Goal: Information Seeking & Learning: Learn about a topic

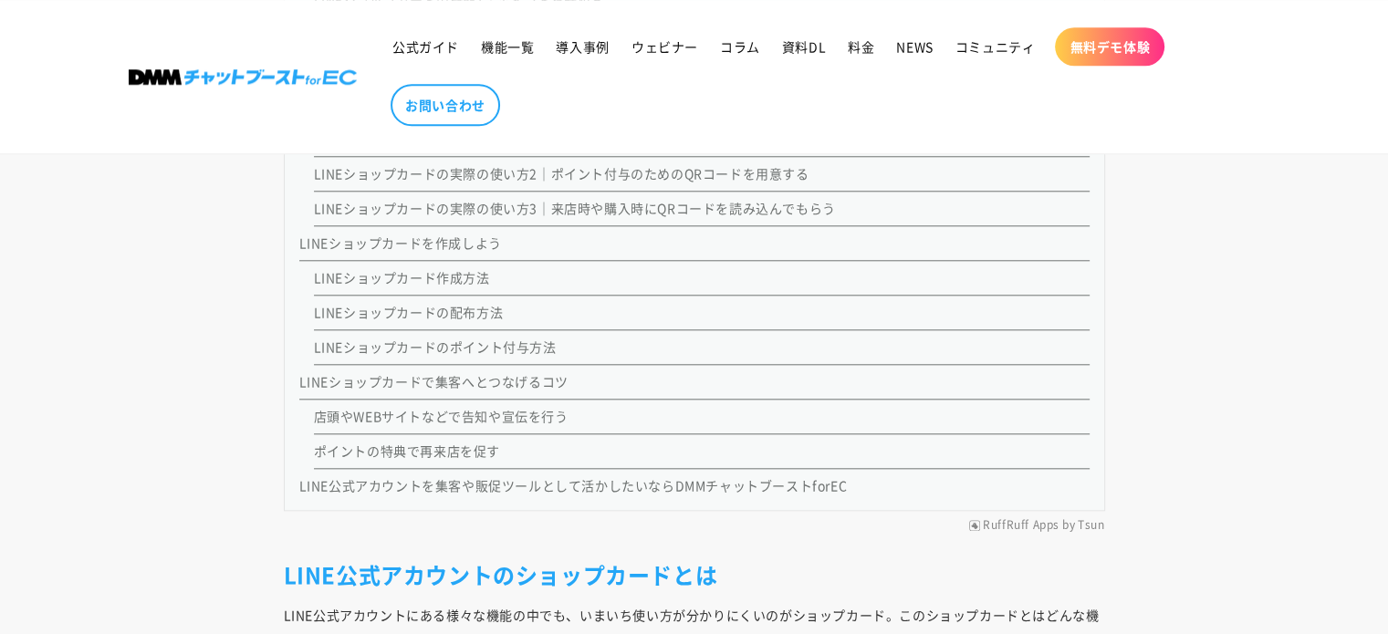
scroll to position [2128, 0]
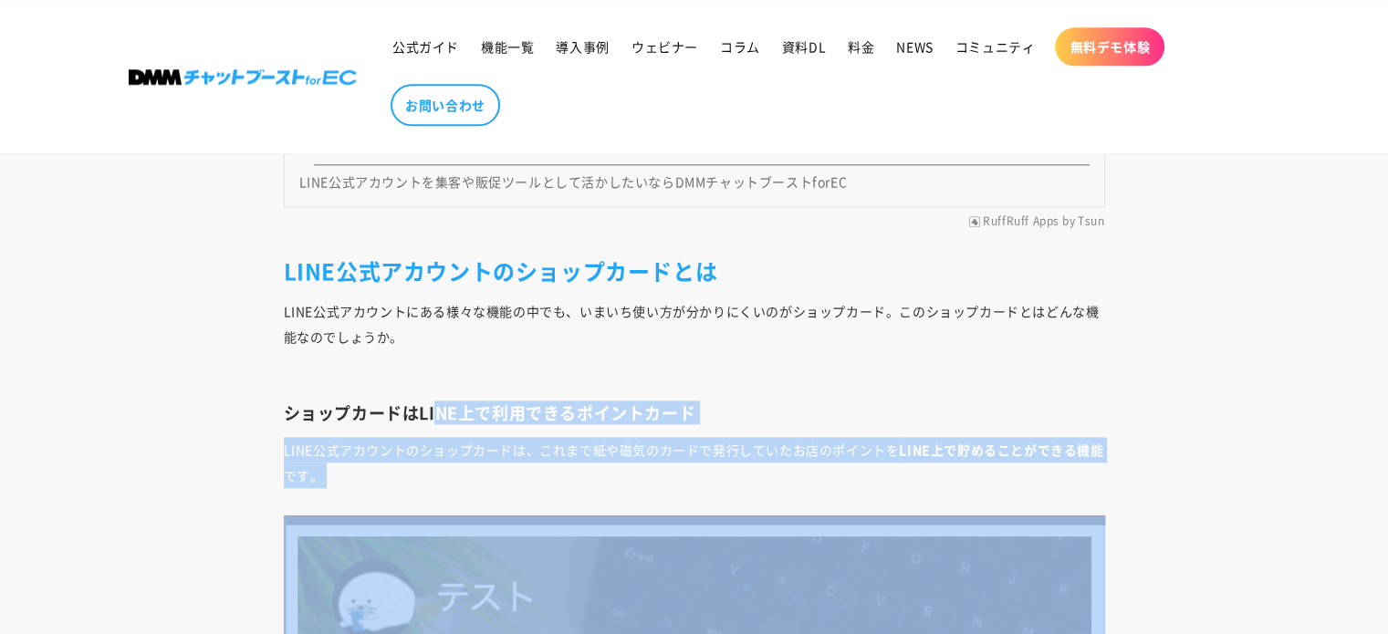
drag, startPoint x: 441, startPoint y: 419, endPoint x: 799, endPoint y: 488, distance: 365.2
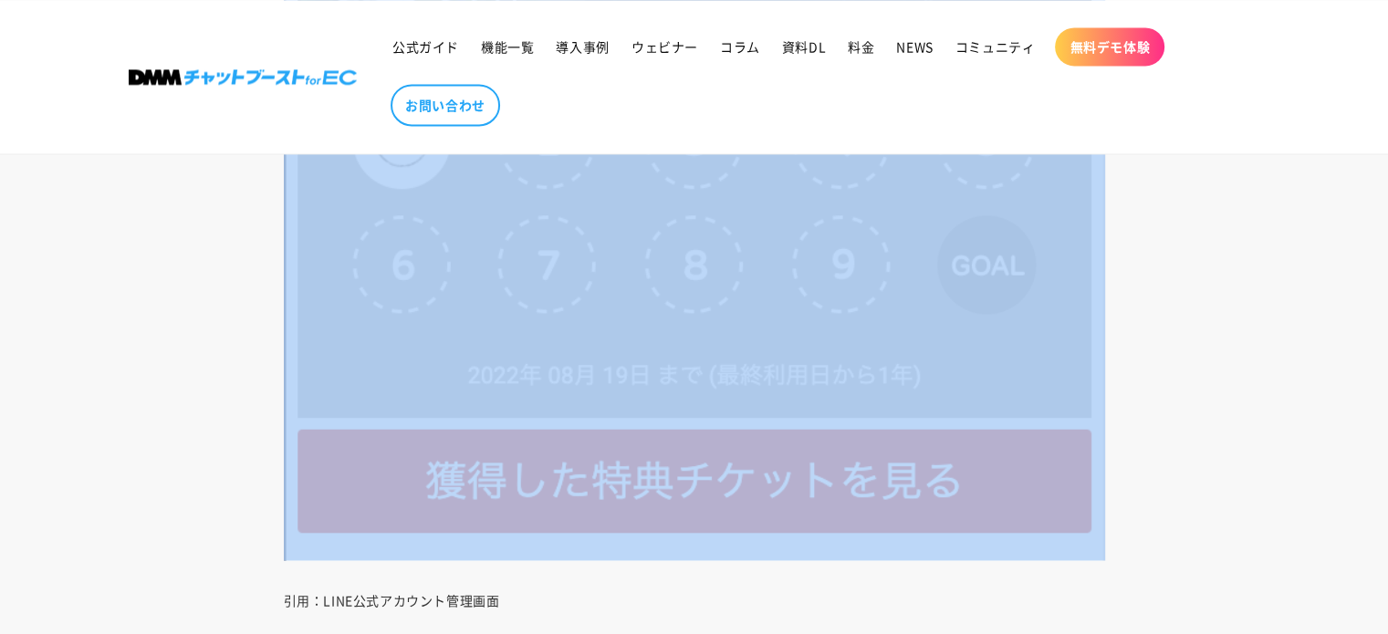
scroll to position [3041, 0]
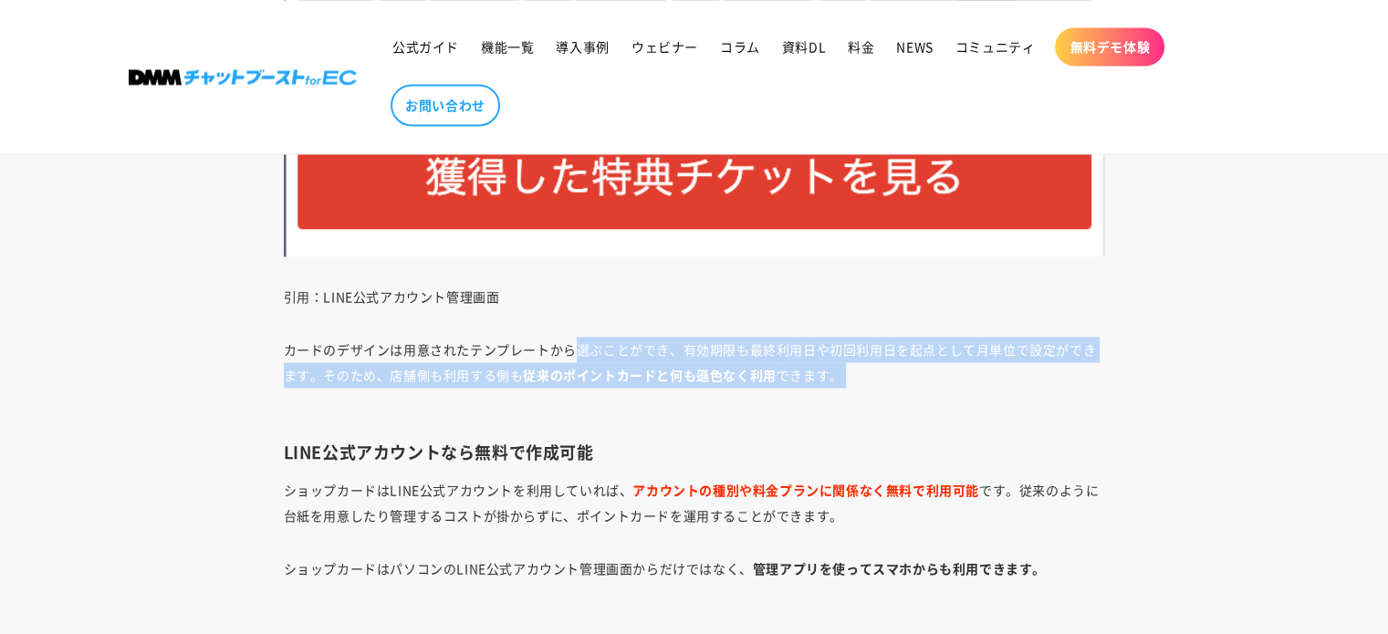
drag, startPoint x: 569, startPoint y: 340, endPoint x: 841, endPoint y: 383, distance: 275.2
click at [841, 383] on p "カードのデザインは用意されたテンプレートから選ぶことができ、有効期限も最終利用日や初回利用日を起点として月単位で設定ができます。そのため、店舗側も利用する側も…" at bounding box center [694, 375] width 821 height 77
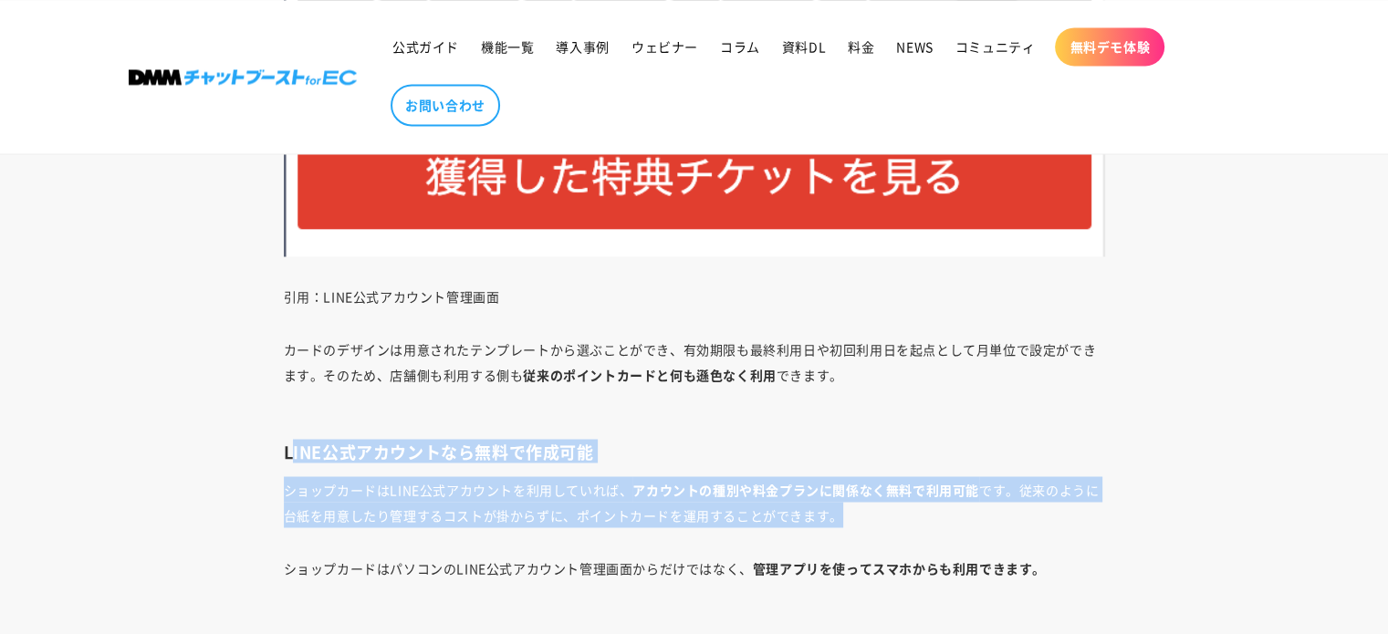
drag, startPoint x: 347, startPoint y: 454, endPoint x: 879, endPoint y: 518, distance: 536.6
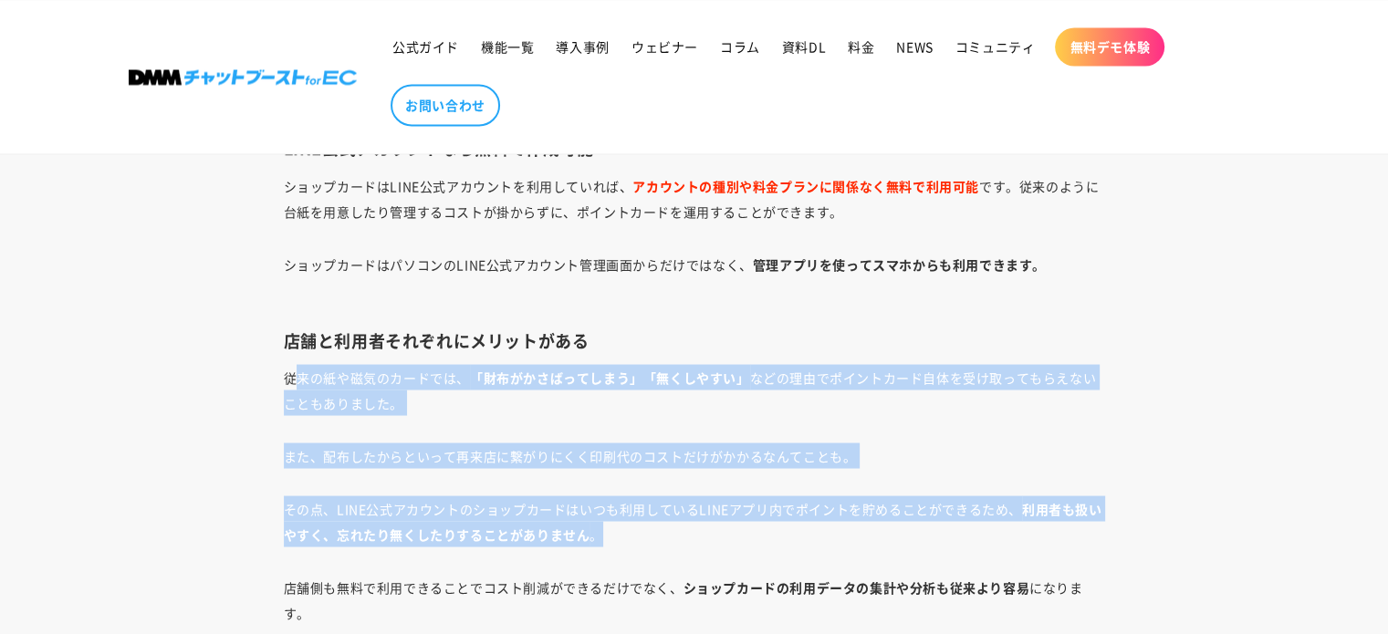
drag, startPoint x: 291, startPoint y: 350, endPoint x: 816, endPoint y: 525, distance: 553.1
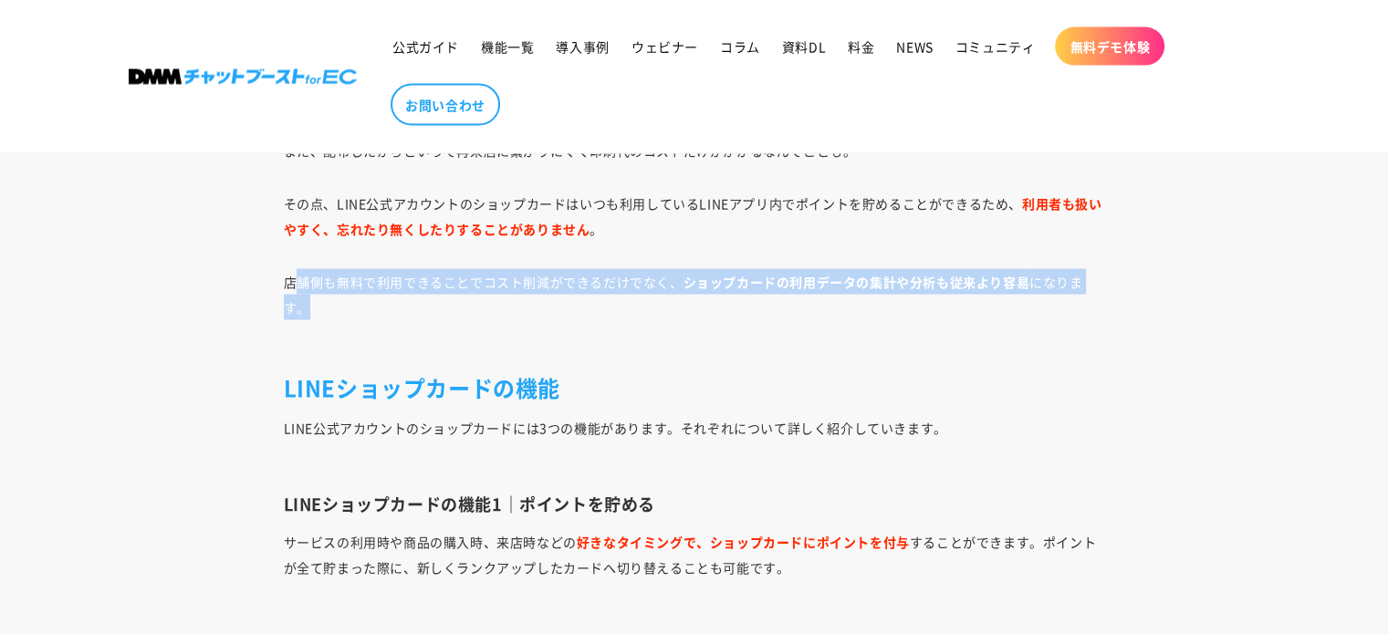
drag, startPoint x: 298, startPoint y: 273, endPoint x: 611, endPoint y: 310, distance: 315.2
click at [611, 310] on p "店舗側も無料で利用できることでコスト削減ができるだけでなく、 ショップカードの利用データの集計や分析も従来より容易 になります。" at bounding box center [694, 307] width 821 height 77
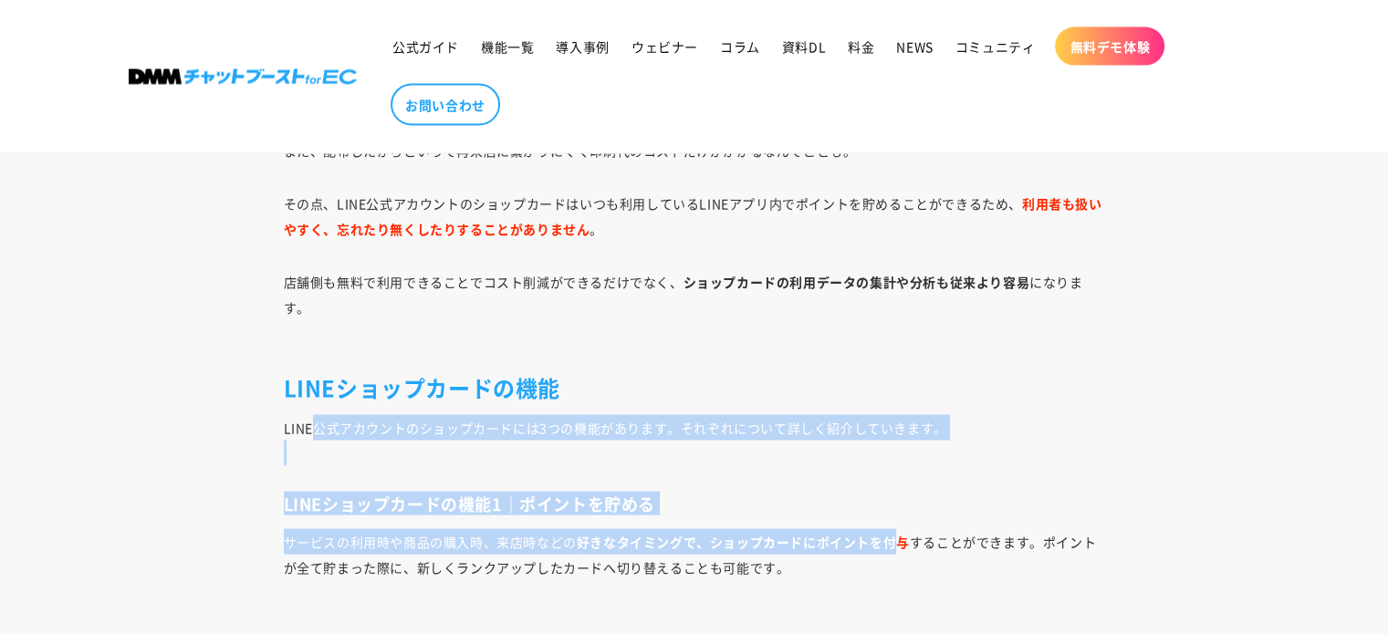
drag, startPoint x: 316, startPoint y: 425, endPoint x: 901, endPoint y: 544, distance: 597.6
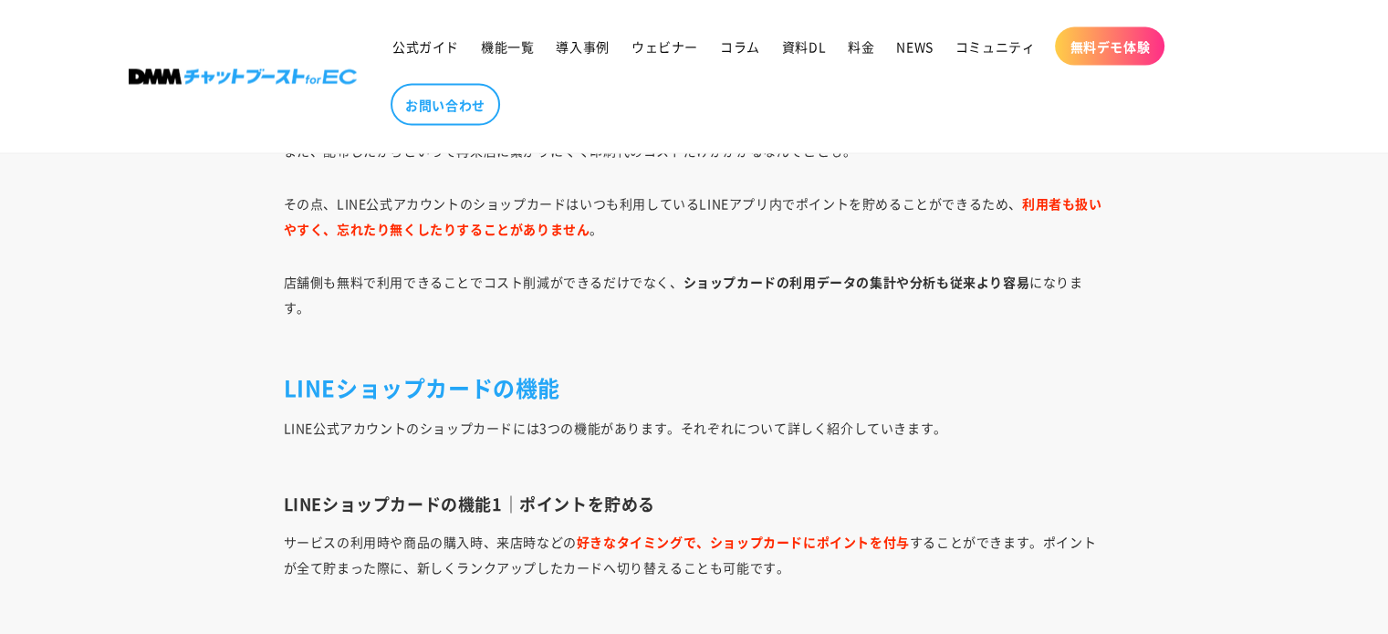
click at [456, 553] on p "サービスの利用時や商品の購入時、来店時などの 好きなタイミングで、ショップカードにポイントを付与 することができます。ポイントが全て貯まった際に、新しくランク…" at bounding box center [694, 567] width 821 height 77
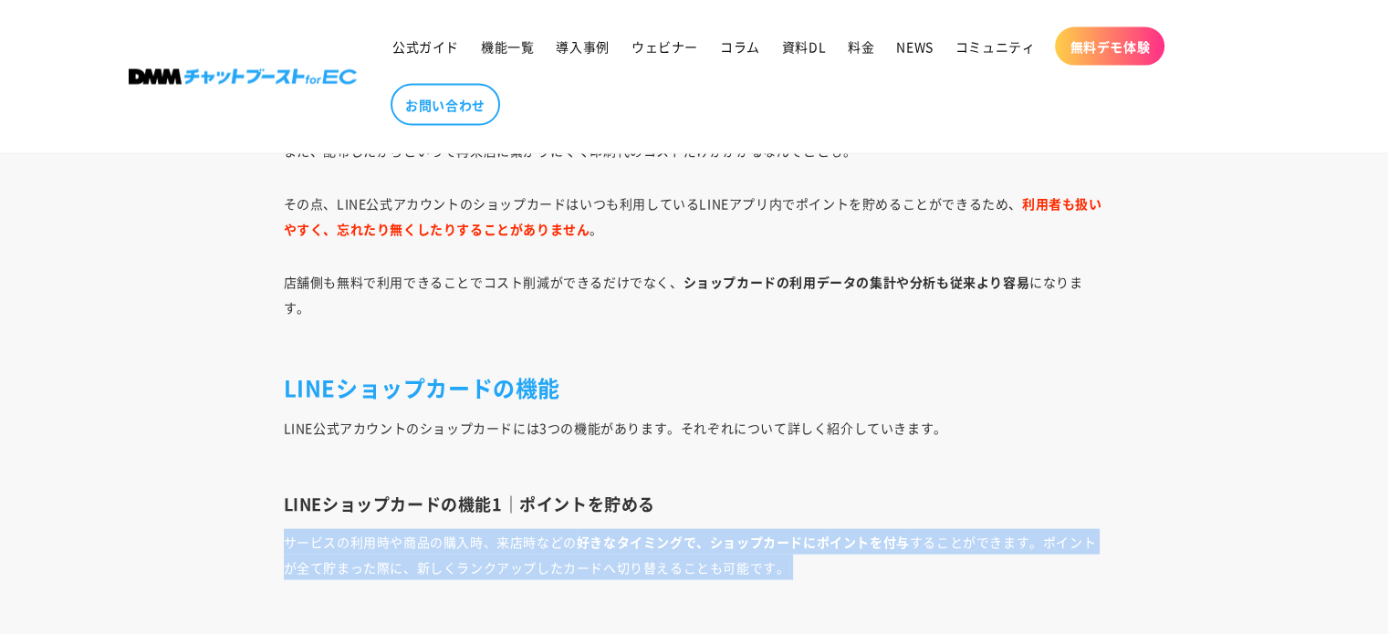
drag, startPoint x: 274, startPoint y: 540, endPoint x: 810, endPoint y: 581, distance: 538.0
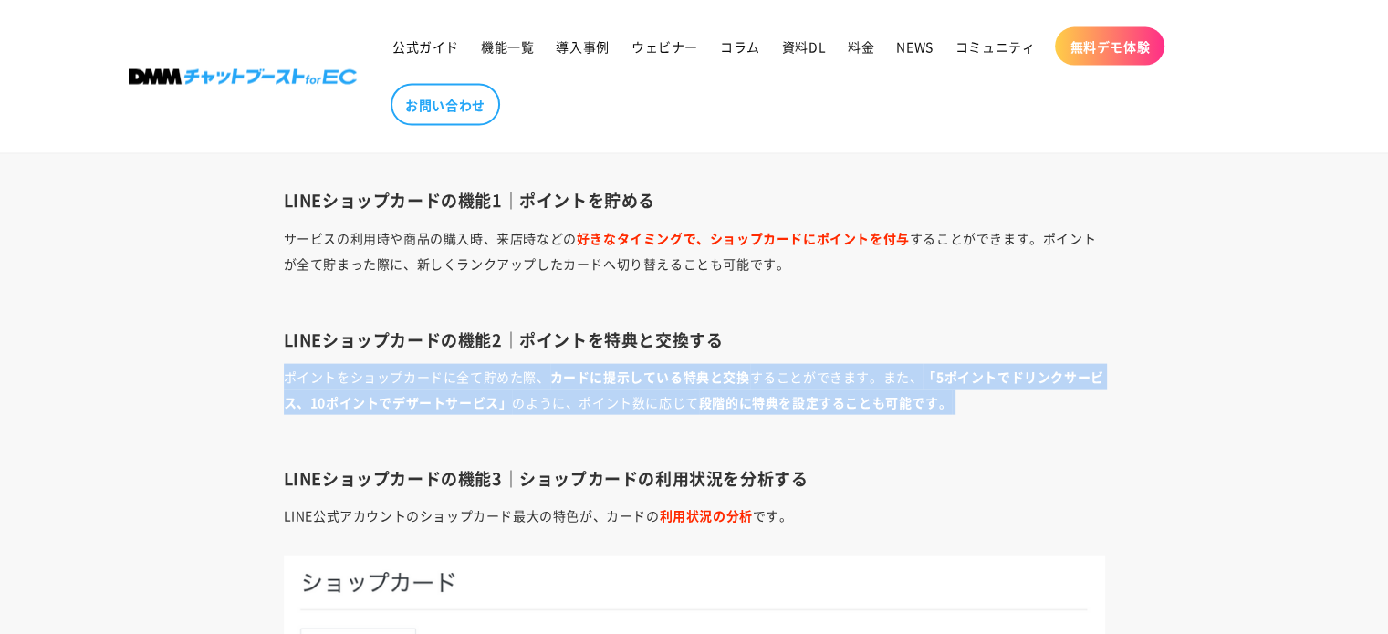
drag, startPoint x: 290, startPoint y: 367, endPoint x: 820, endPoint y: 415, distance: 532.3
click at [820, 415] on p "ポイントをショップカードに全て貯めた際、 カードに提示している特典と交換 することができます。また、 「5ポイントでドリンクサービス、10ポイントでデザートサ…" at bounding box center [694, 402] width 821 height 77
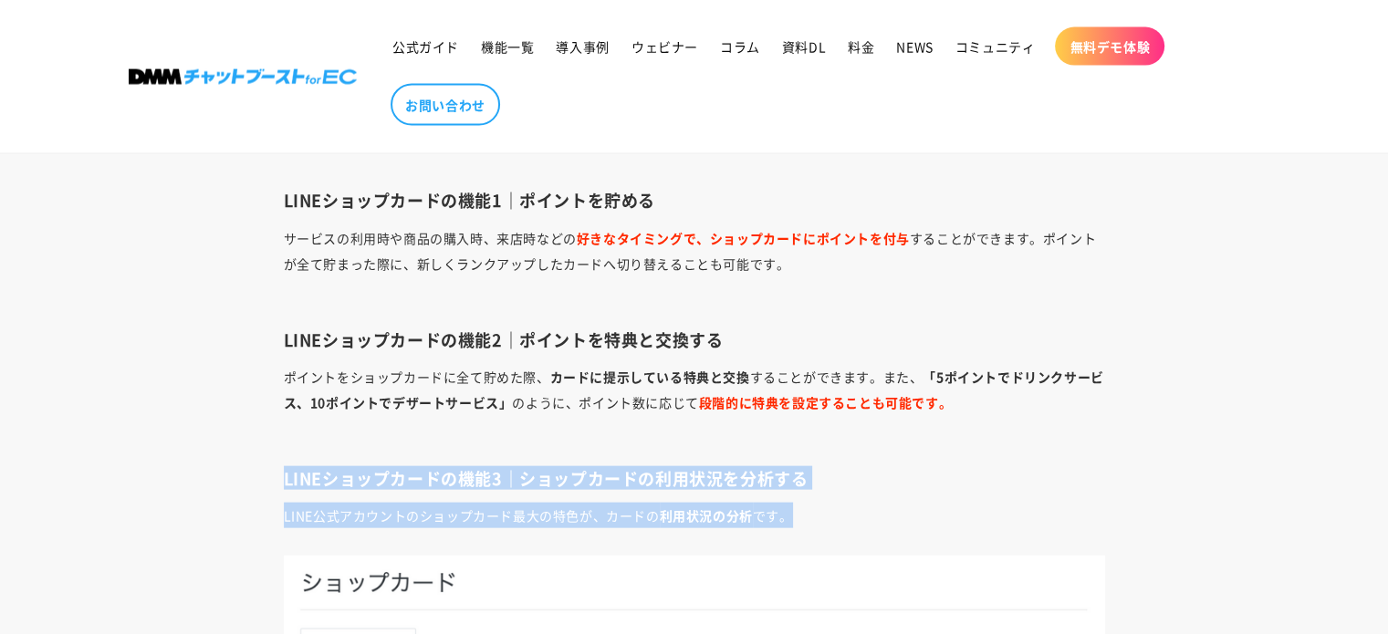
drag, startPoint x: 280, startPoint y: 463, endPoint x: 842, endPoint y: 503, distance: 563.4
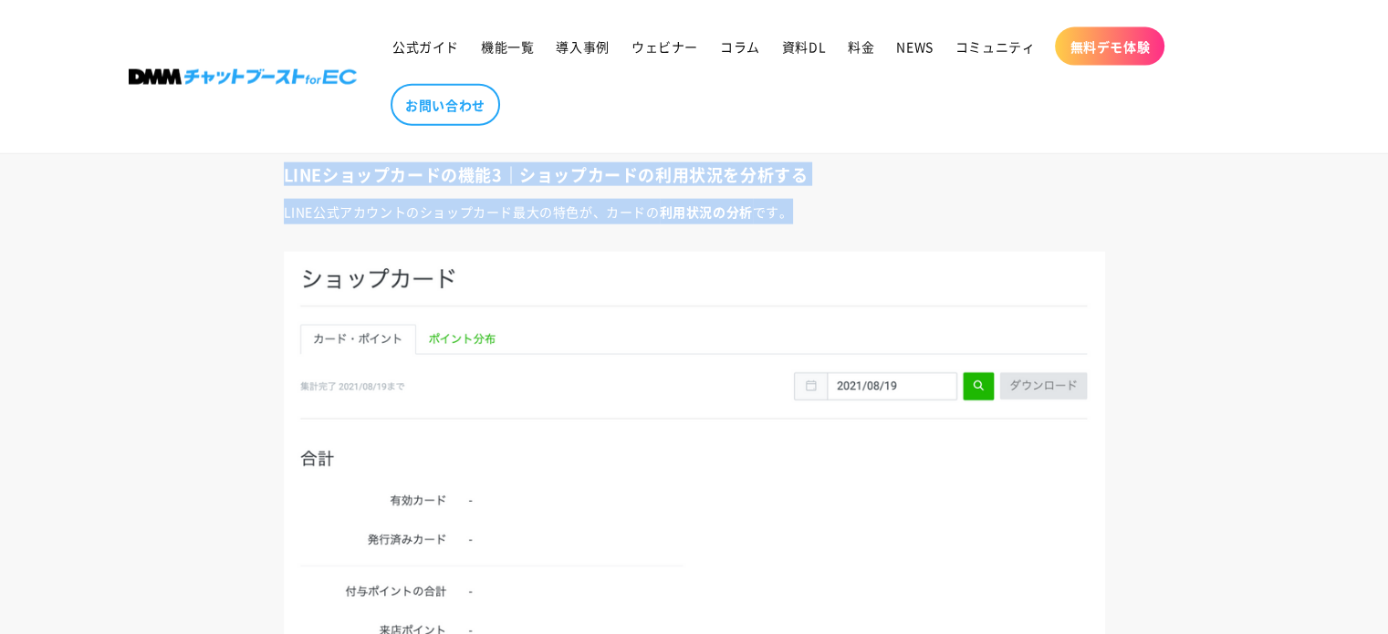
scroll to position [4562, 0]
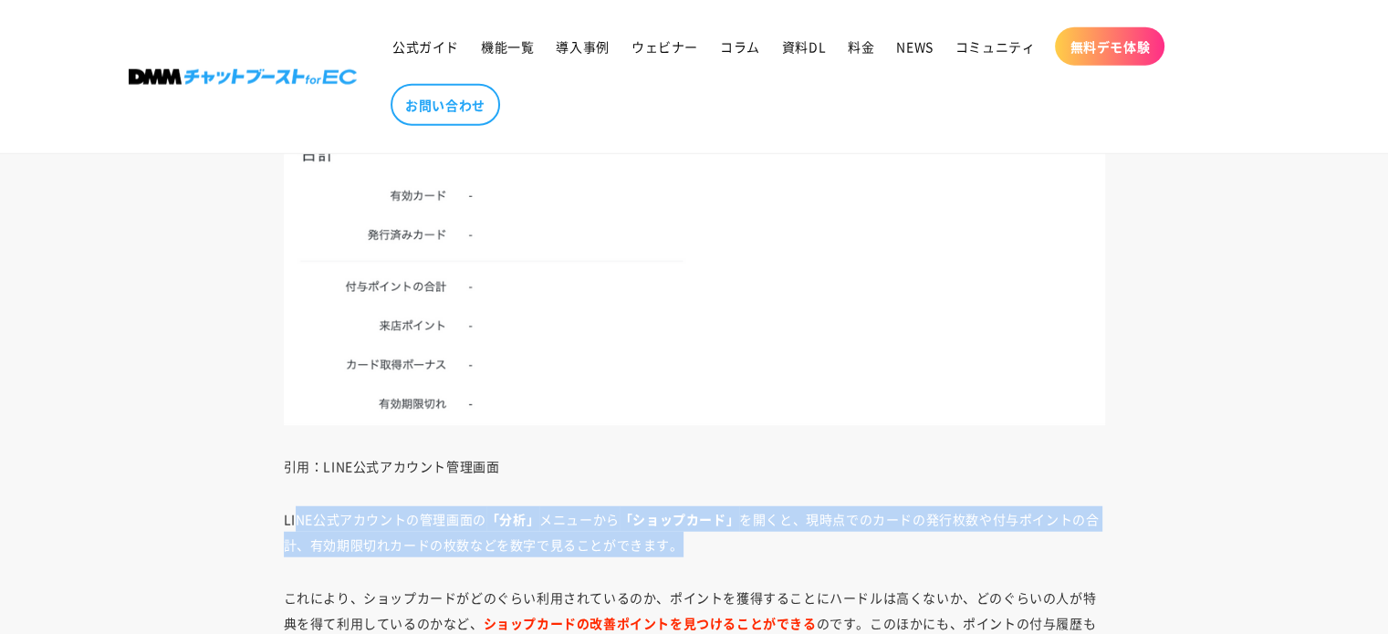
drag, startPoint x: 298, startPoint y: 515, endPoint x: 698, endPoint y: 536, distance: 400.2
click at [698, 536] on p "LINE公式アカウントの管理画面の 「分析」 メニューから 「ショップカード」 を開くと、現時点でのカードの発行枚数や付与ポイントの合計、有効期限切れカードの…" at bounding box center [694, 531] width 821 height 51
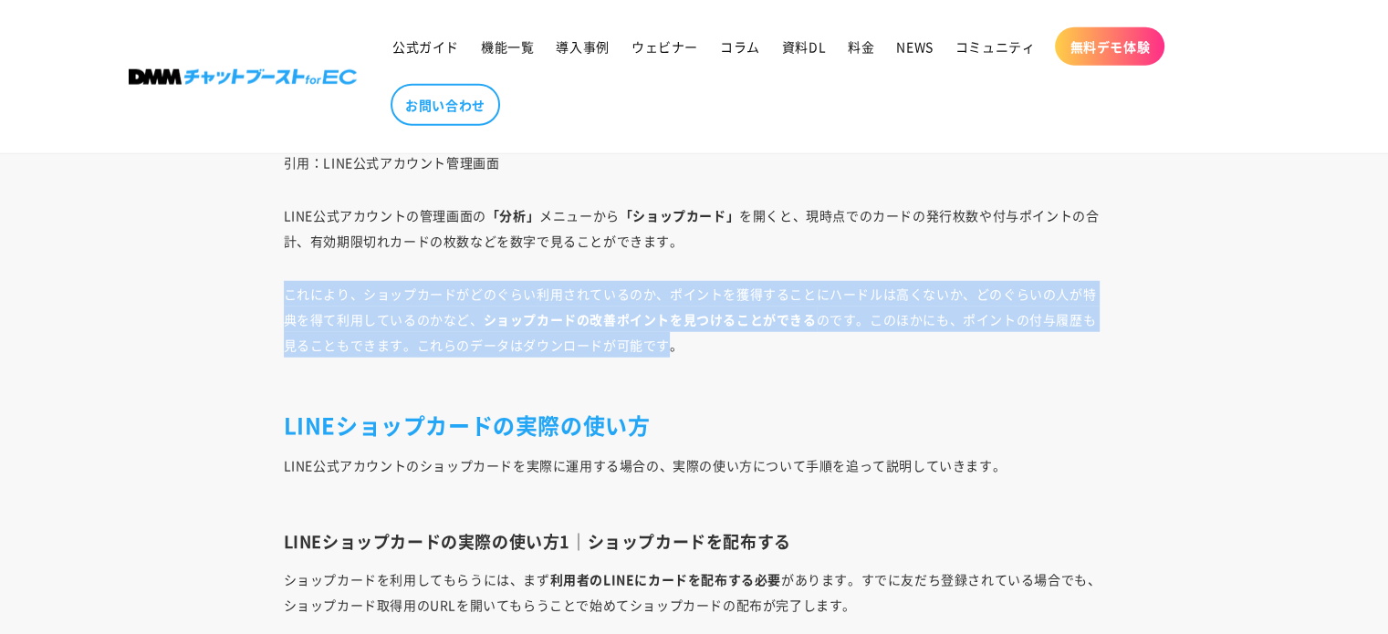
drag, startPoint x: 285, startPoint y: 286, endPoint x: 675, endPoint y: 334, distance: 393.5
click at [675, 334] on p "これにより、ショップカードがどのぐらい利用されているのか、ポイントを獲得することにハードルは高くないか、どのぐらいの人が特典を得て利用しているのかなど、 ショ…" at bounding box center [694, 332] width 821 height 102
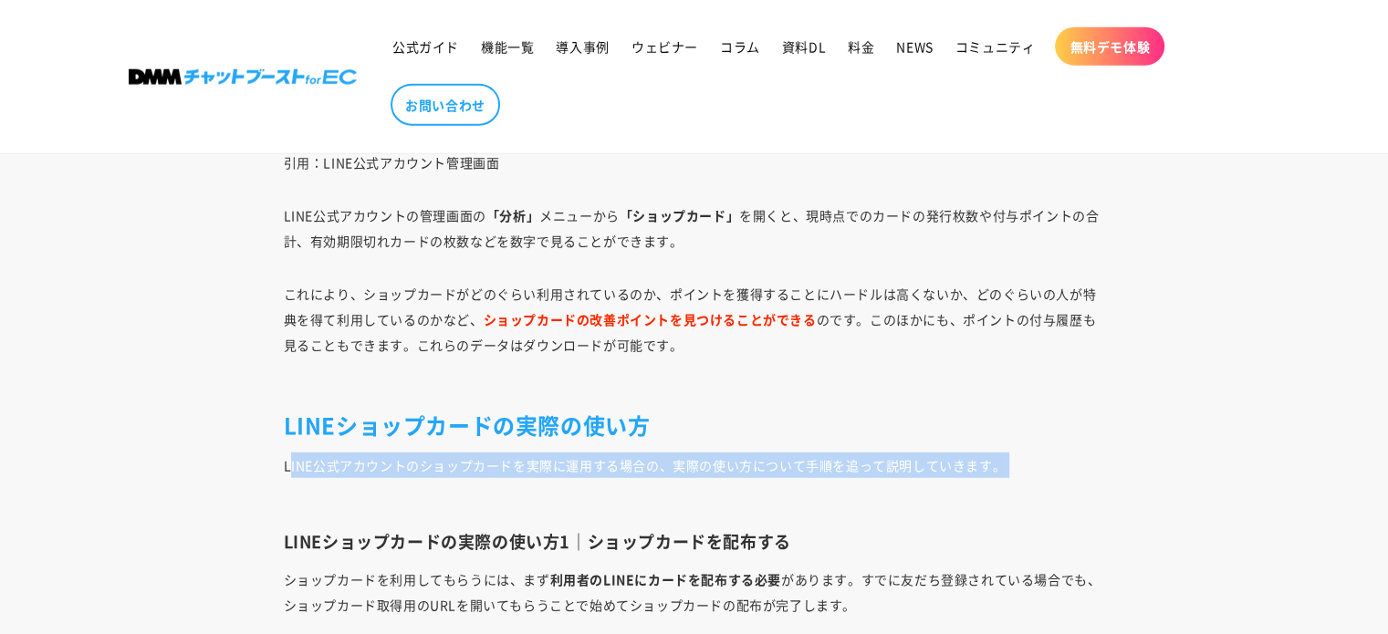
drag, startPoint x: 287, startPoint y: 455, endPoint x: 861, endPoint y: 473, distance: 574.1
click at [861, 473] on p "LINE公式アカウントのショップカードを実際に運用する場合の、実際の使い方について手順を追って説明していきます。" at bounding box center [694, 478] width 821 height 51
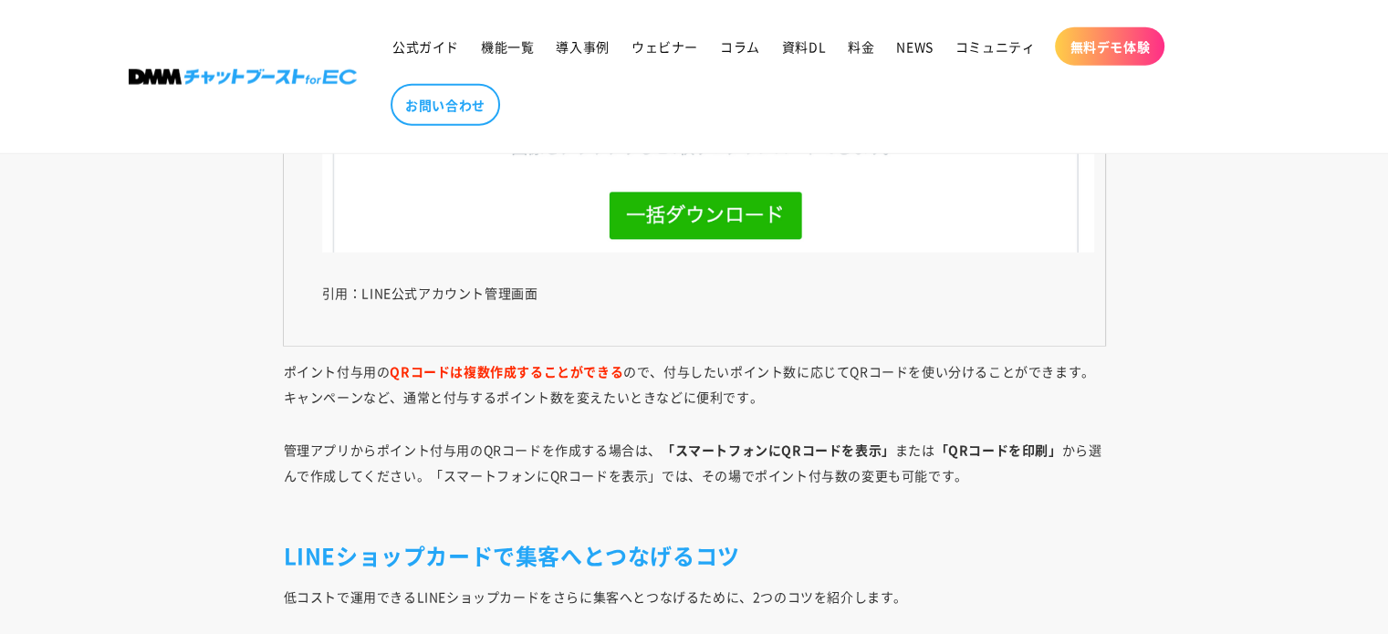
scroll to position [11860, 0]
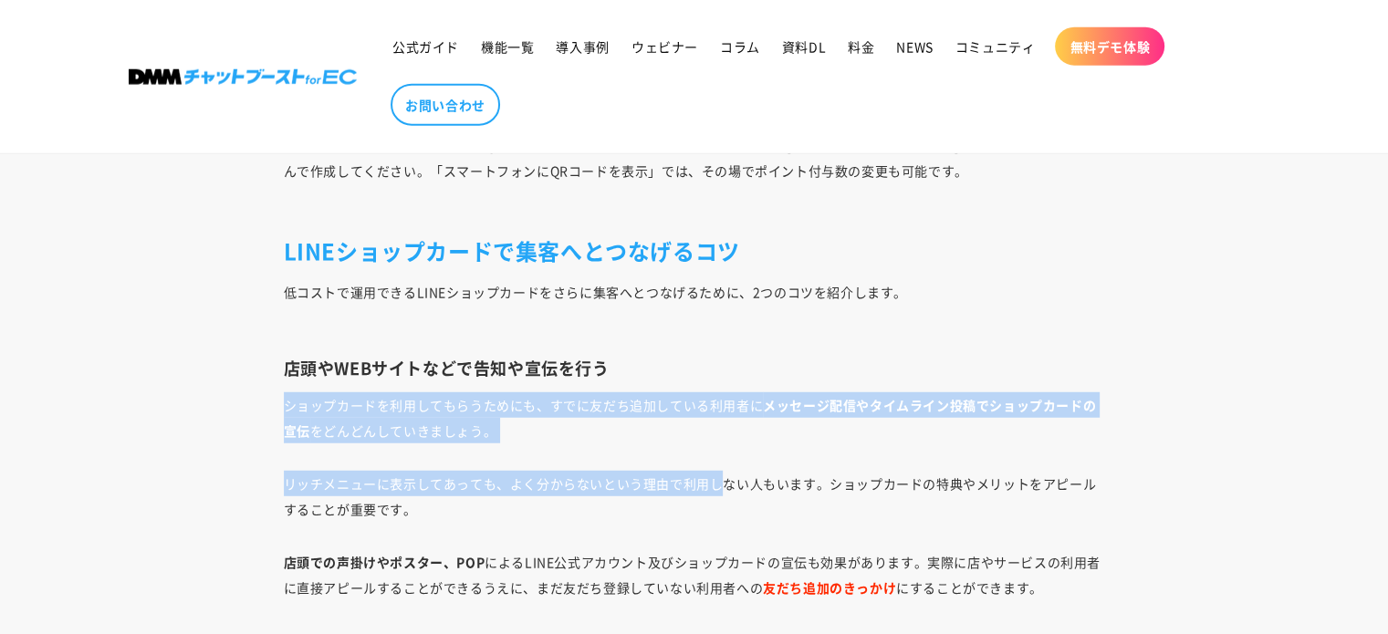
drag, startPoint x: 372, startPoint y: 421, endPoint x: 719, endPoint y: 451, distance: 348.0
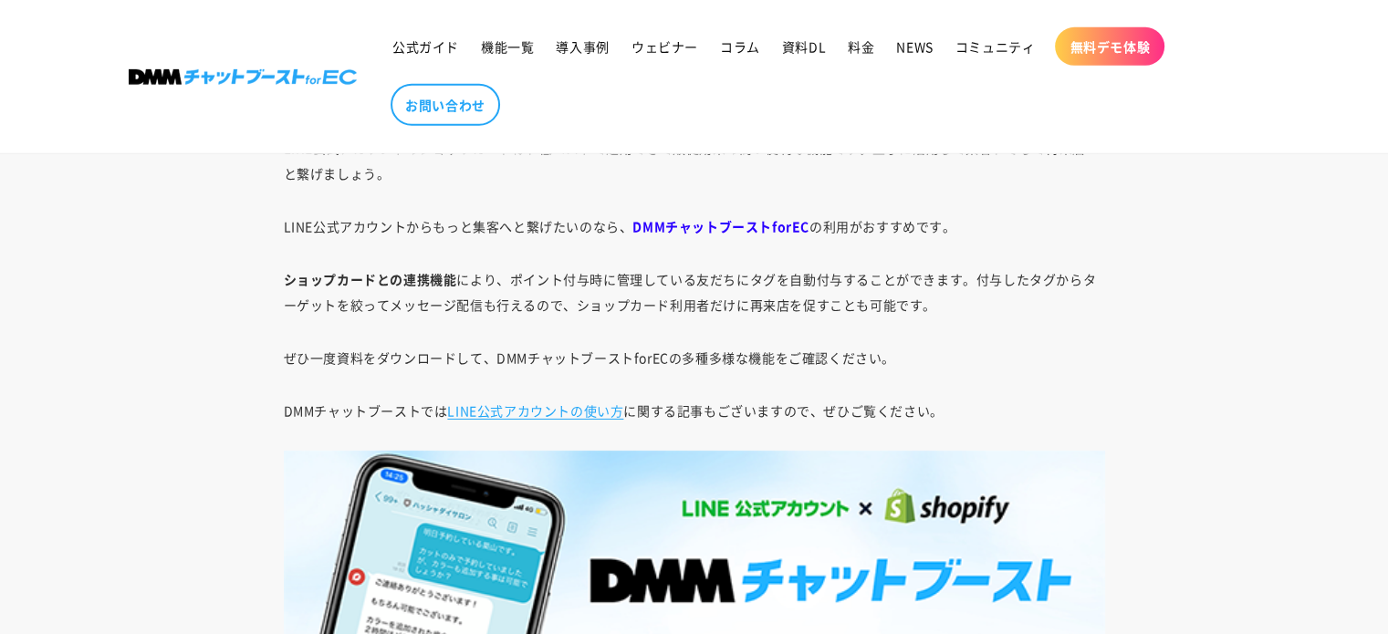
scroll to position [12468, 0]
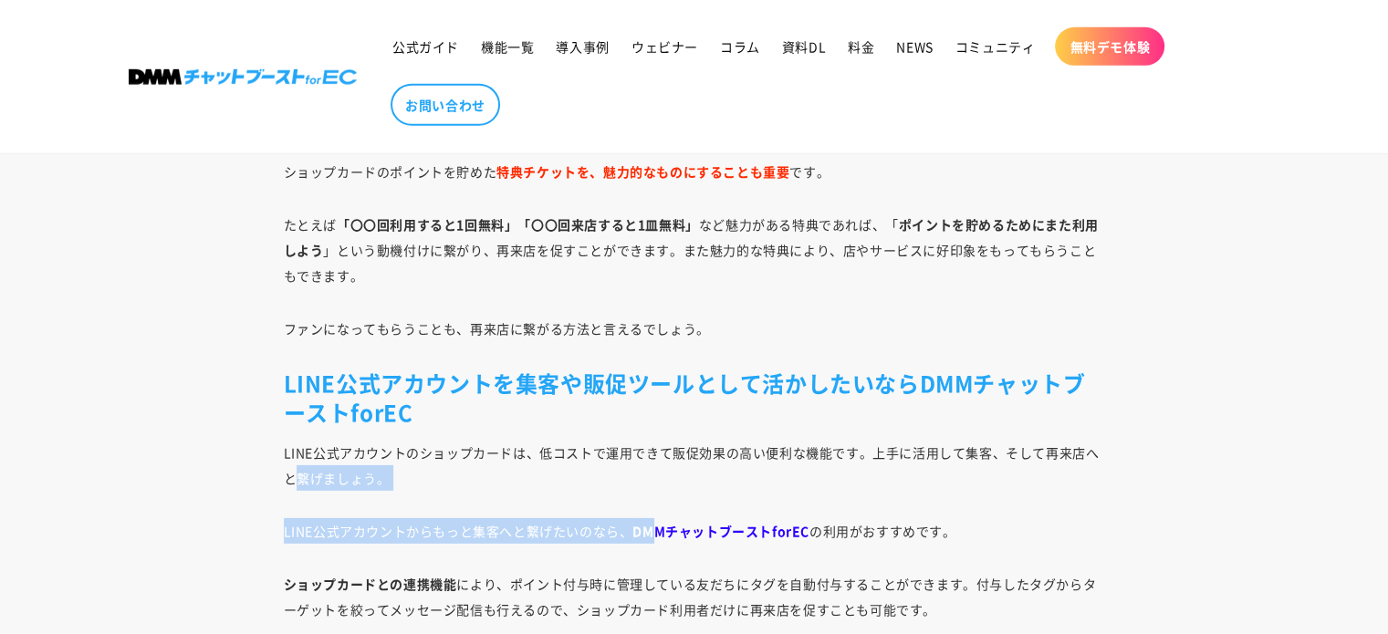
drag, startPoint x: 300, startPoint y: 467, endPoint x: 649, endPoint y: 494, distance: 349.5
click at [359, 533] on p "LINE公式アカウントからもっと集客へと繋げたいのなら、 DMMチャットブーストforEC の利用がおすすめです。" at bounding box center [694, 531] width 821 height 26
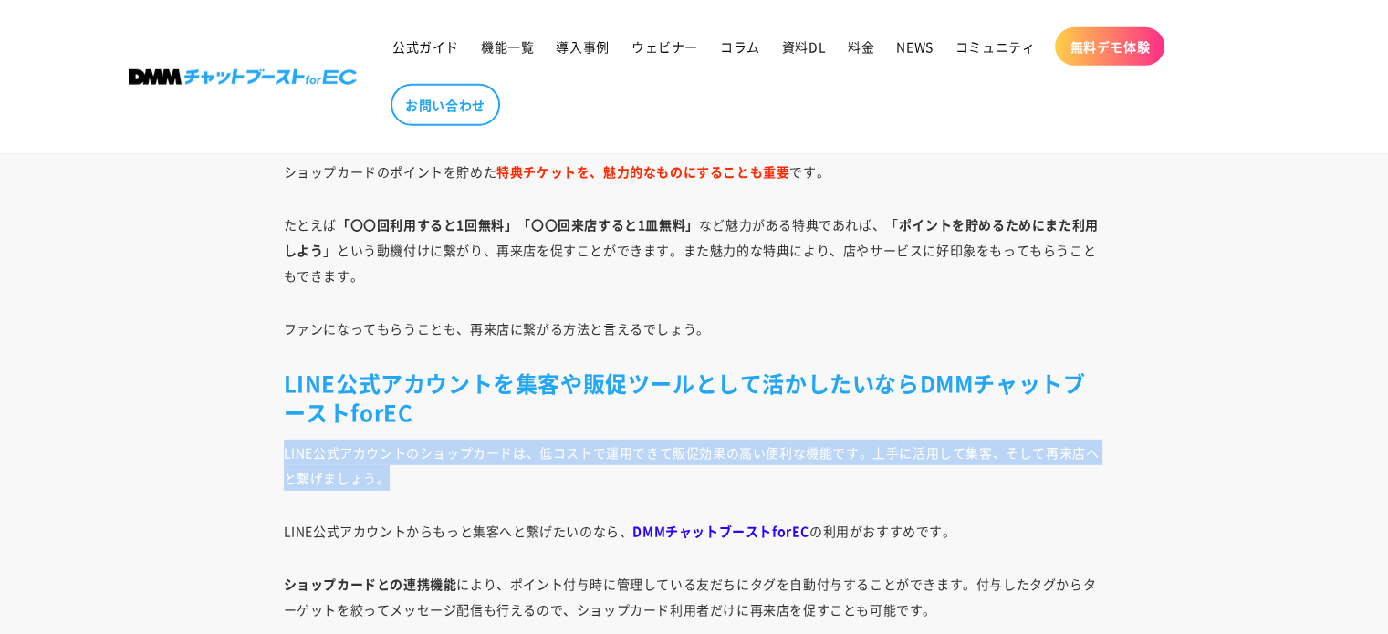
drag, startPoint x: 278, startPoint y: 439, endPoint x: 490, endPoint y: 466, distance: 213.4
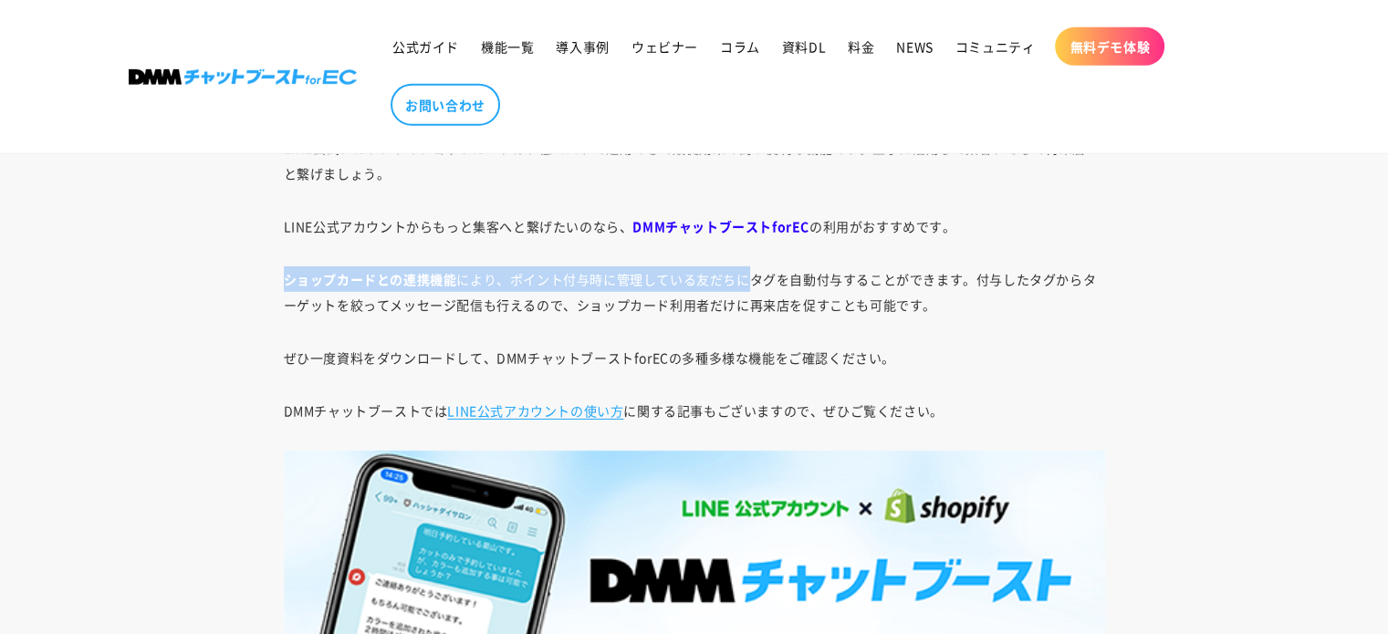
drag, startPoint x: 273, startPoint y: 283, endPoint x: 753, endPoint y: 286, distance: 479.9
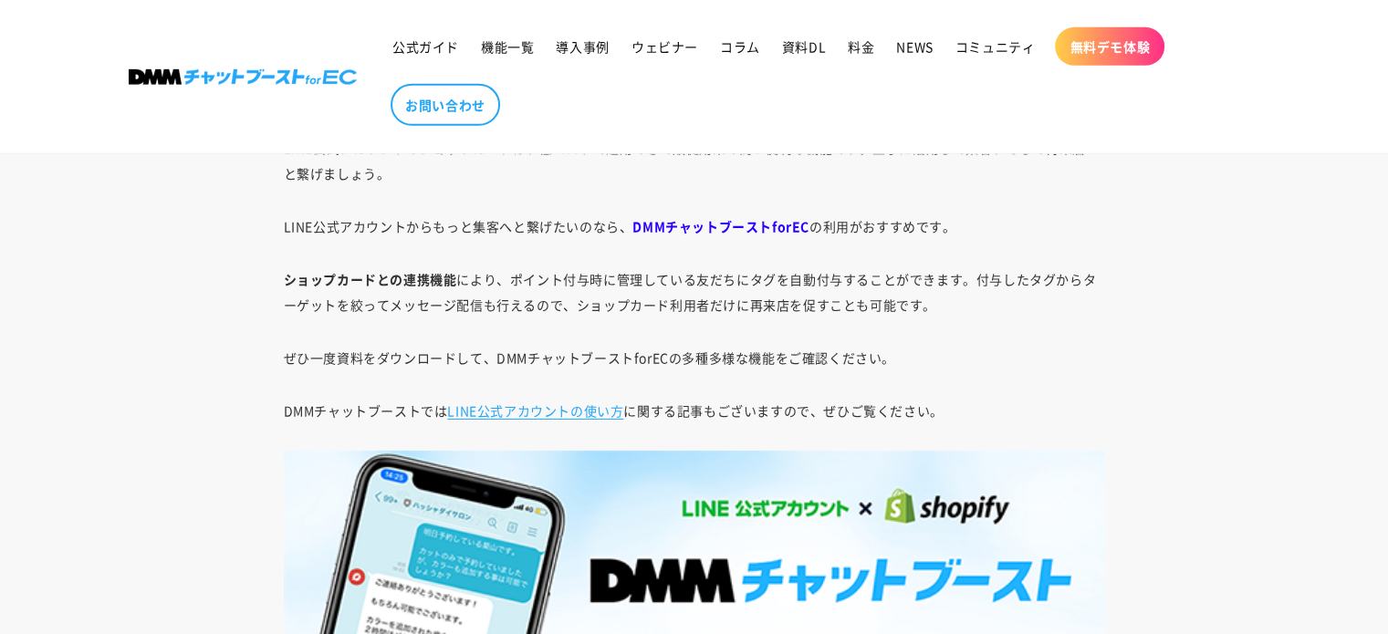
click at [825, 360] on p "ぜひ一度資料をダウンロードして、DMMチャットブーストforECの多種多様な機能をご確認ください。" at bounding box center [694, 358] width 821 height 26
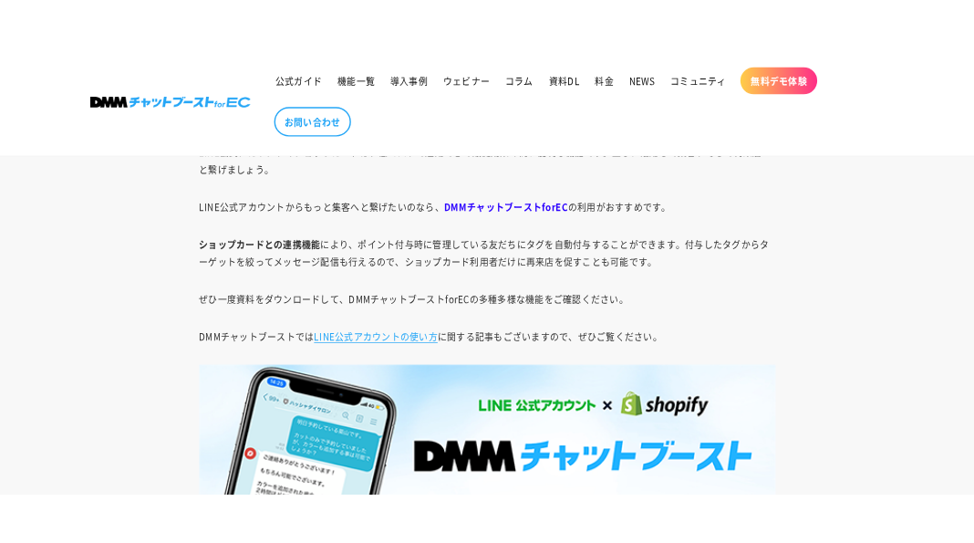
scroll to position [12610, 0]
